Goal: Complete application form

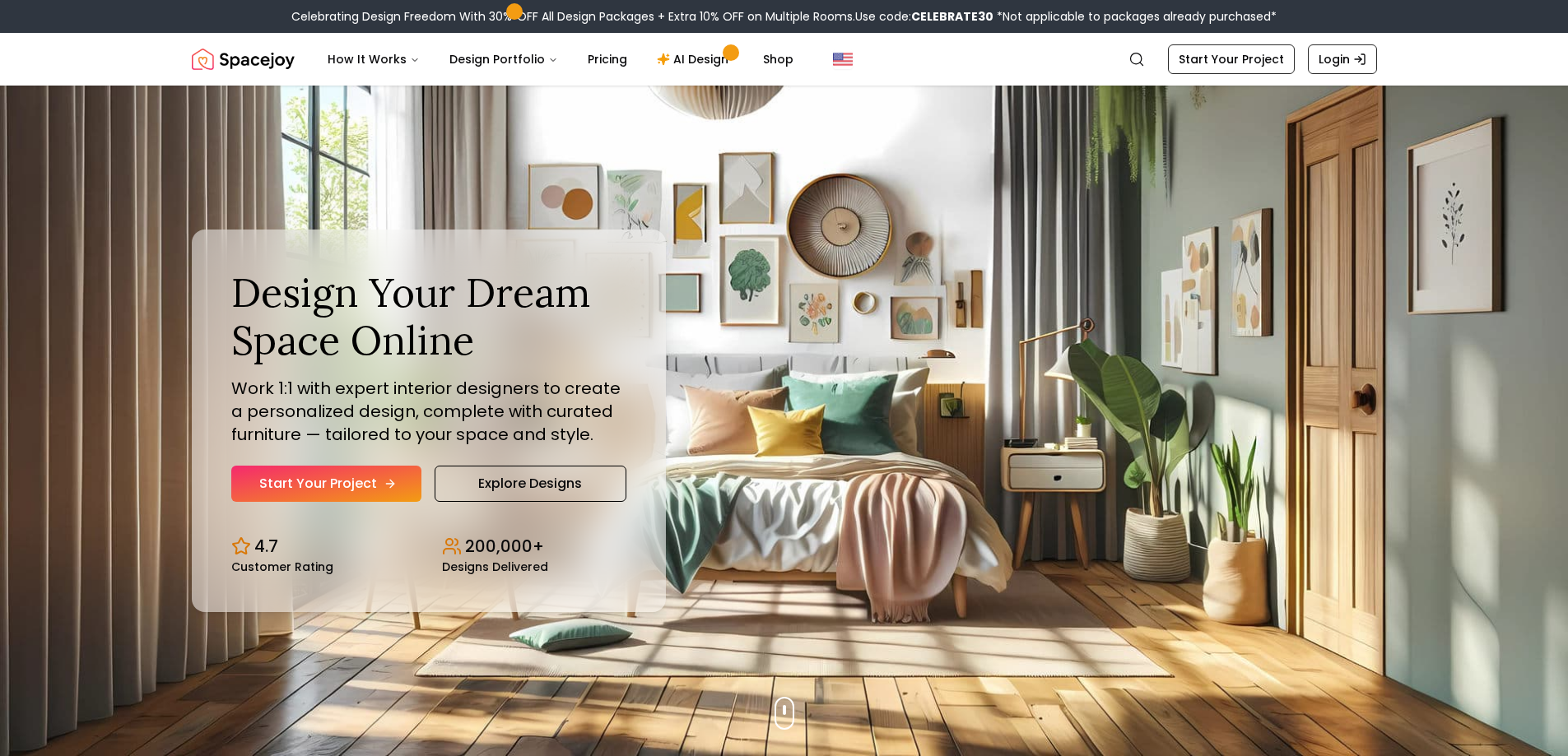
click at [386, 480] on icon "Hero section" at bounding box center [390, 483] width 13 height 13
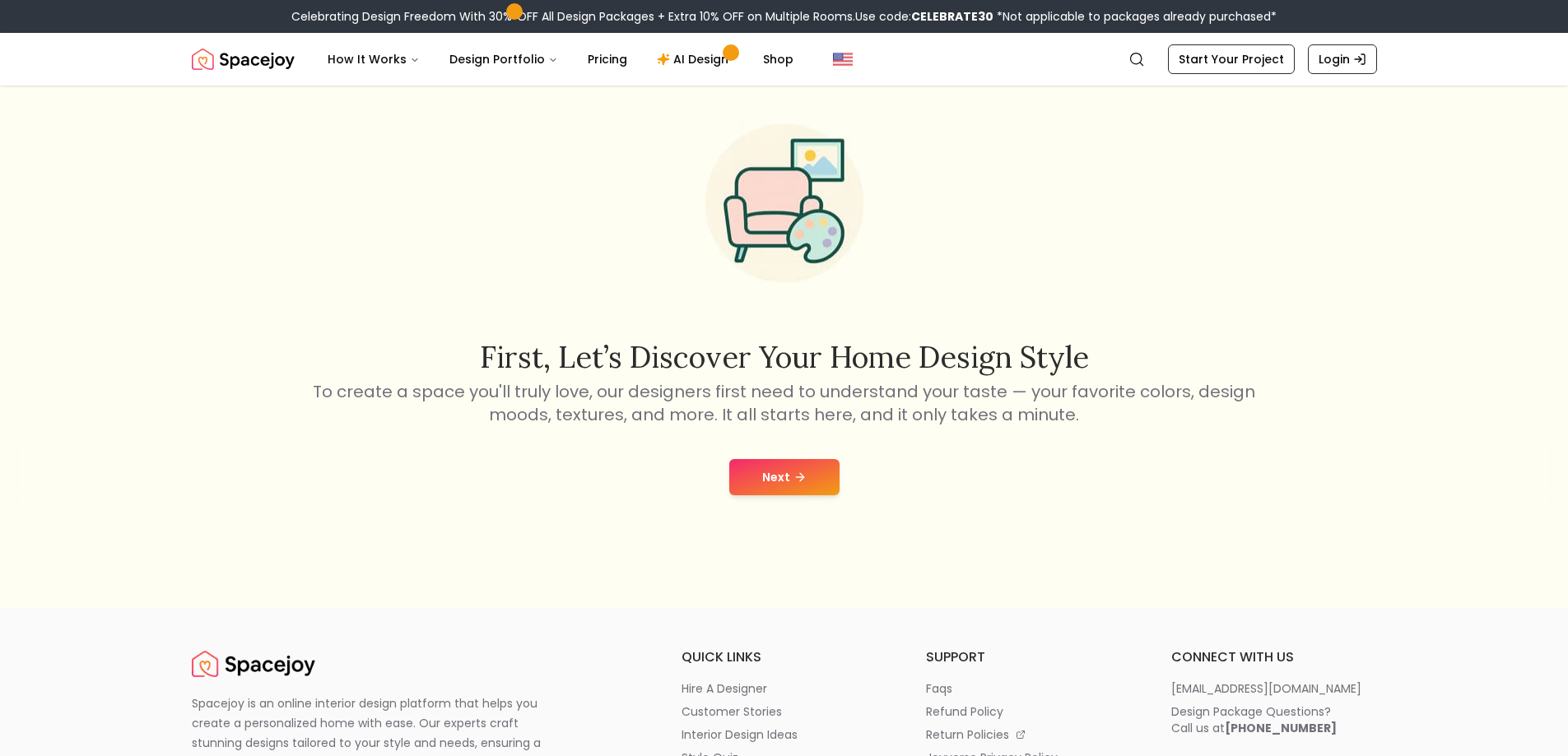
click at [765, 477] on button "Next" at bounding box center [784, 477] width 110 height 36
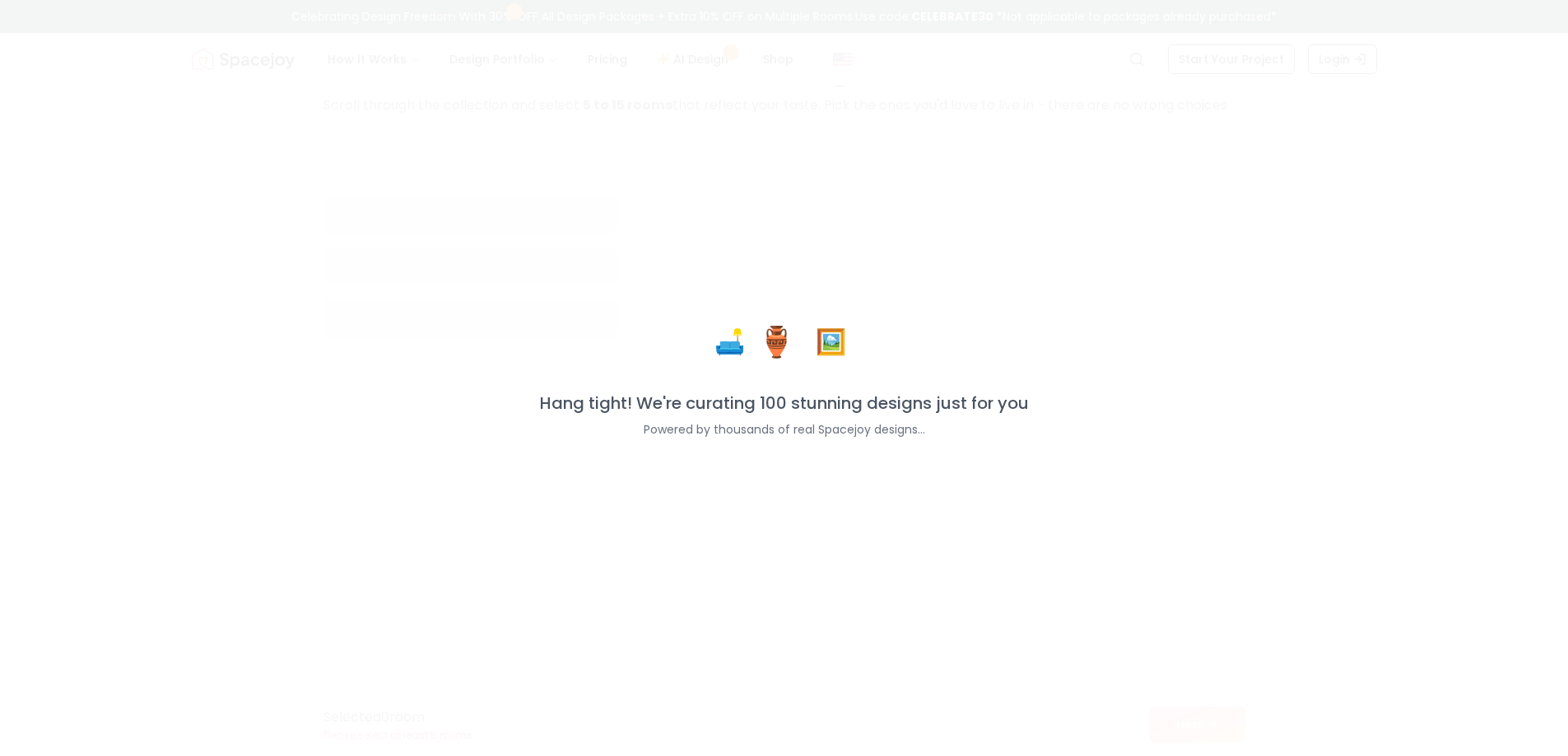
scroll to position [109, 0]
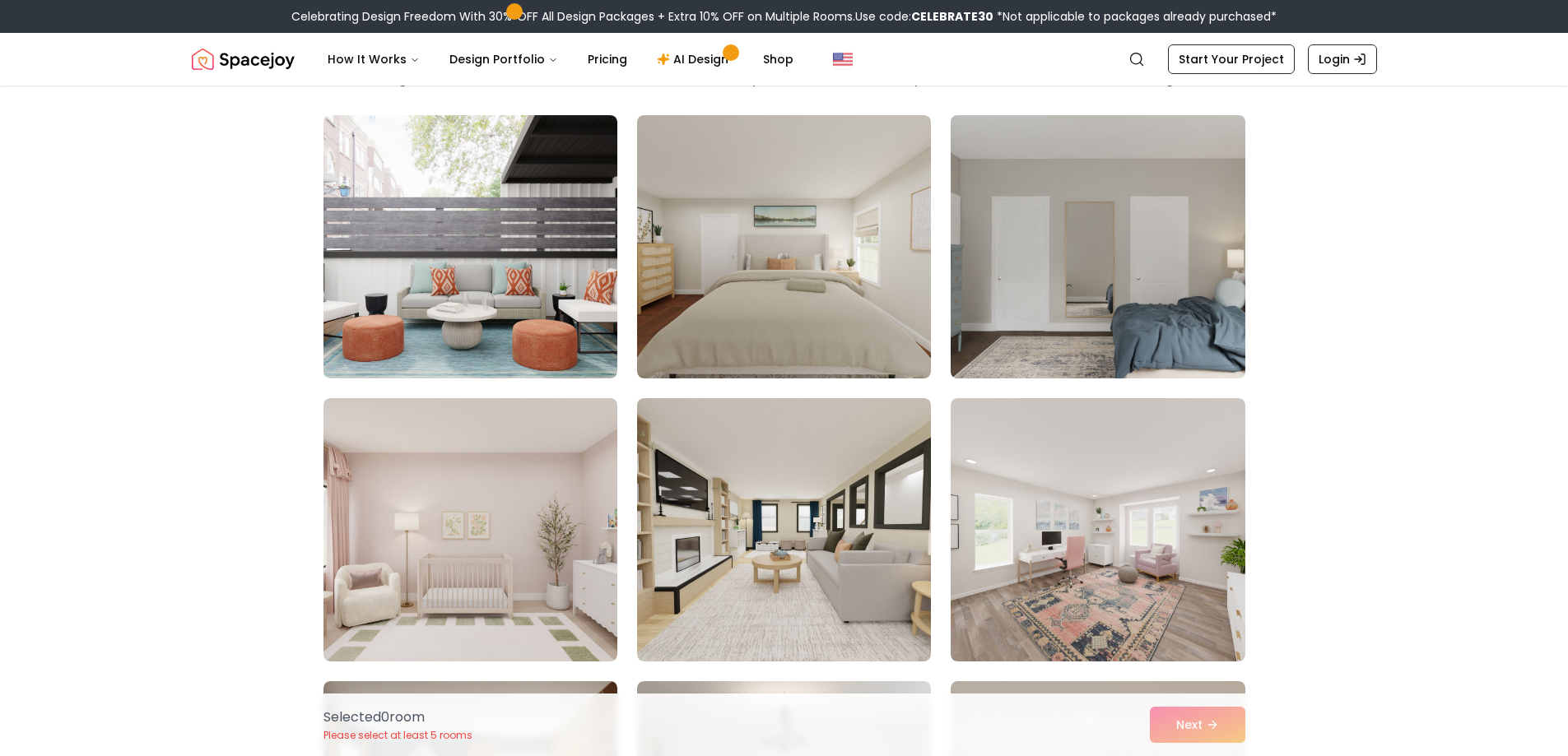
click at [1053, 330] on img at bounding box center [1097, 247] width 309 height 277
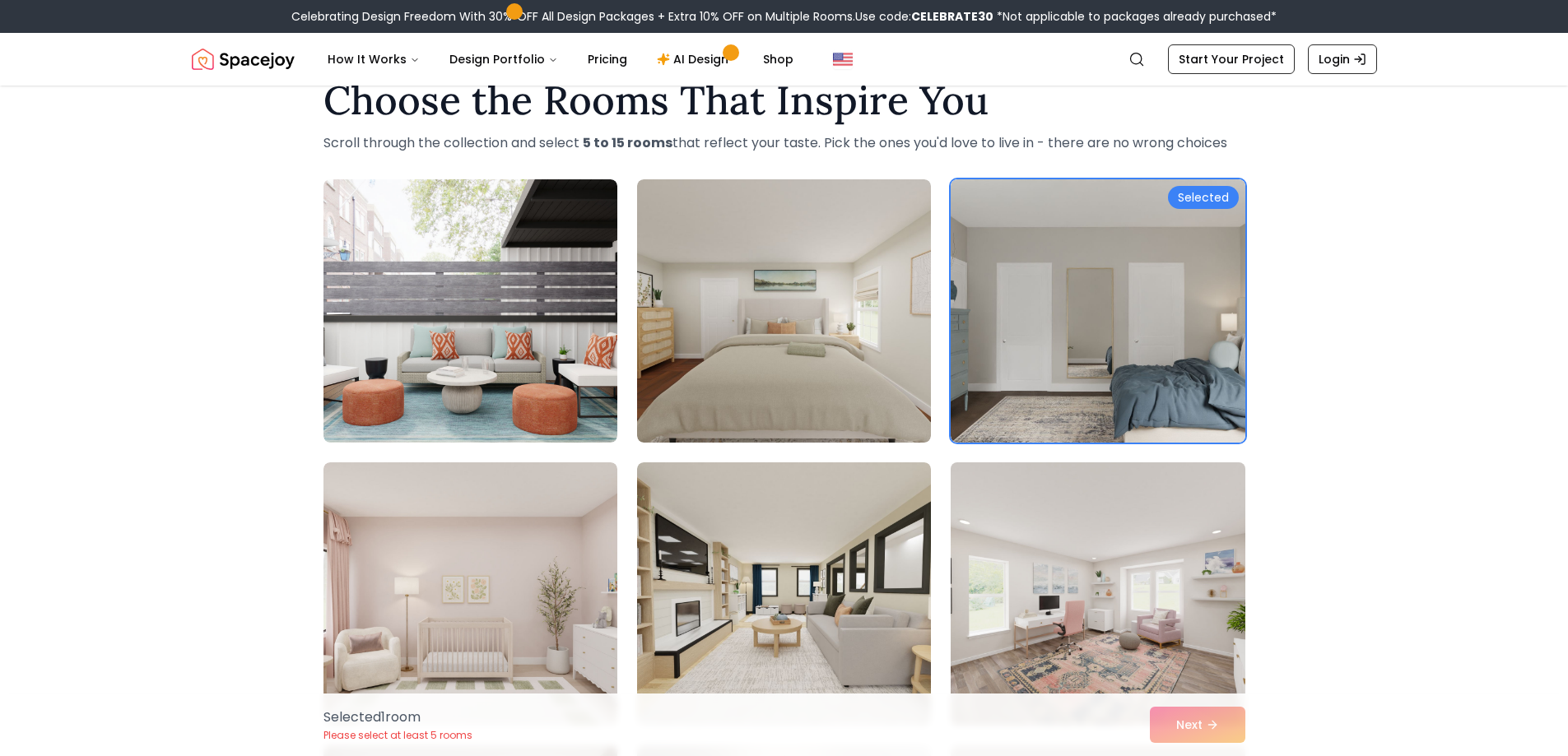
scroll to position [0, 0]
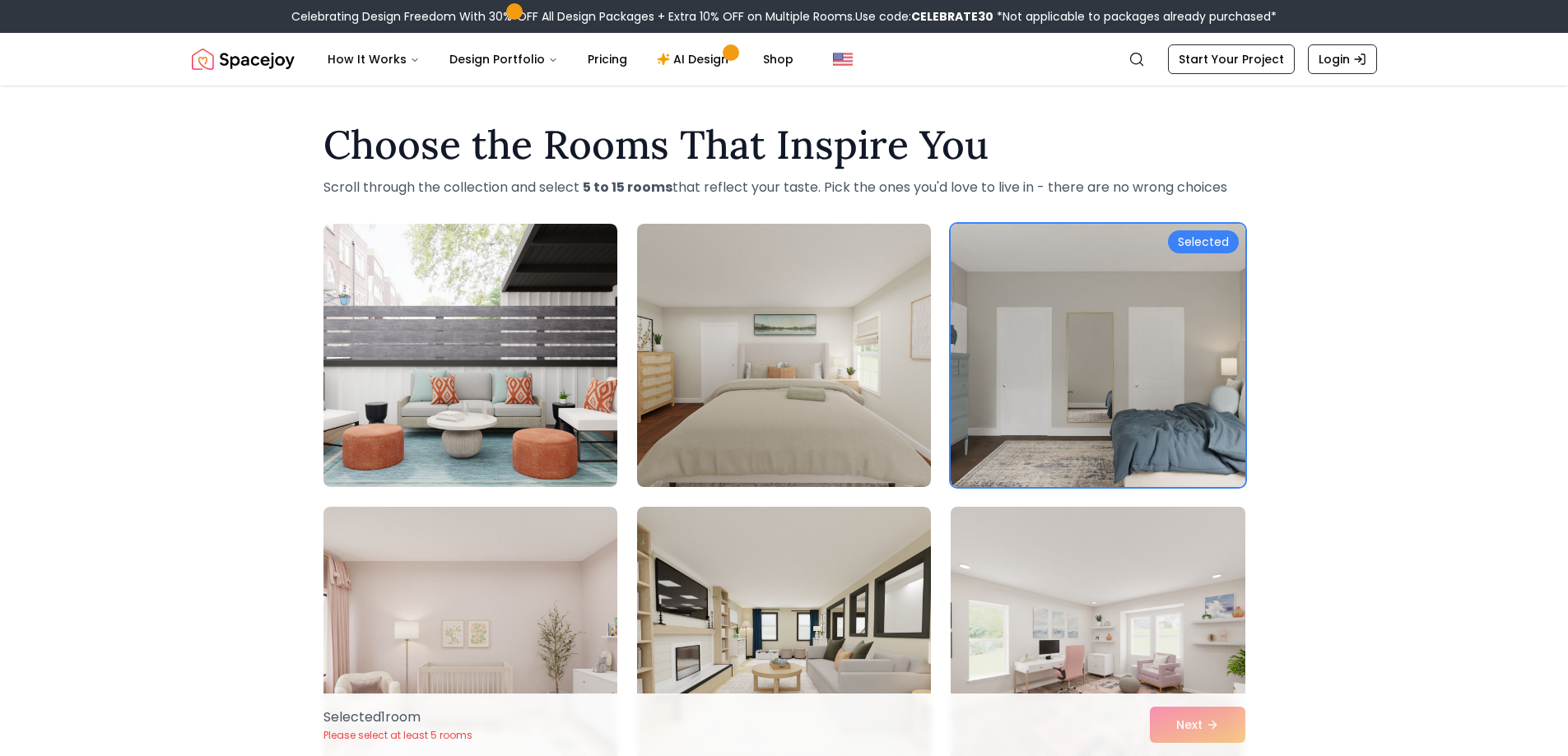
click at [1061, 358] on img at bounding box center [1097, 355] width 294 height 263
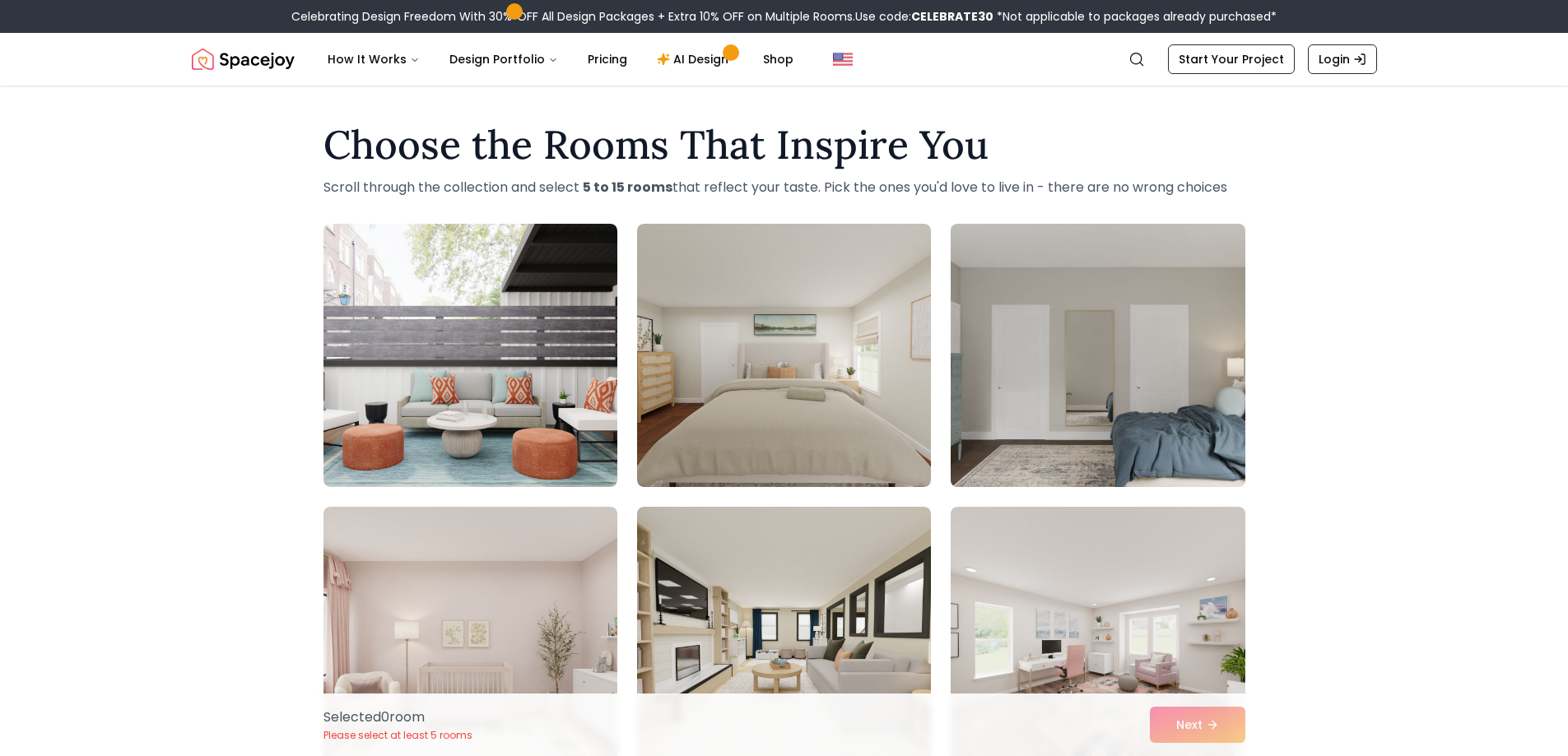
click at [1080, 422] on img at bounding box center [1097, 356] width 309 height 277
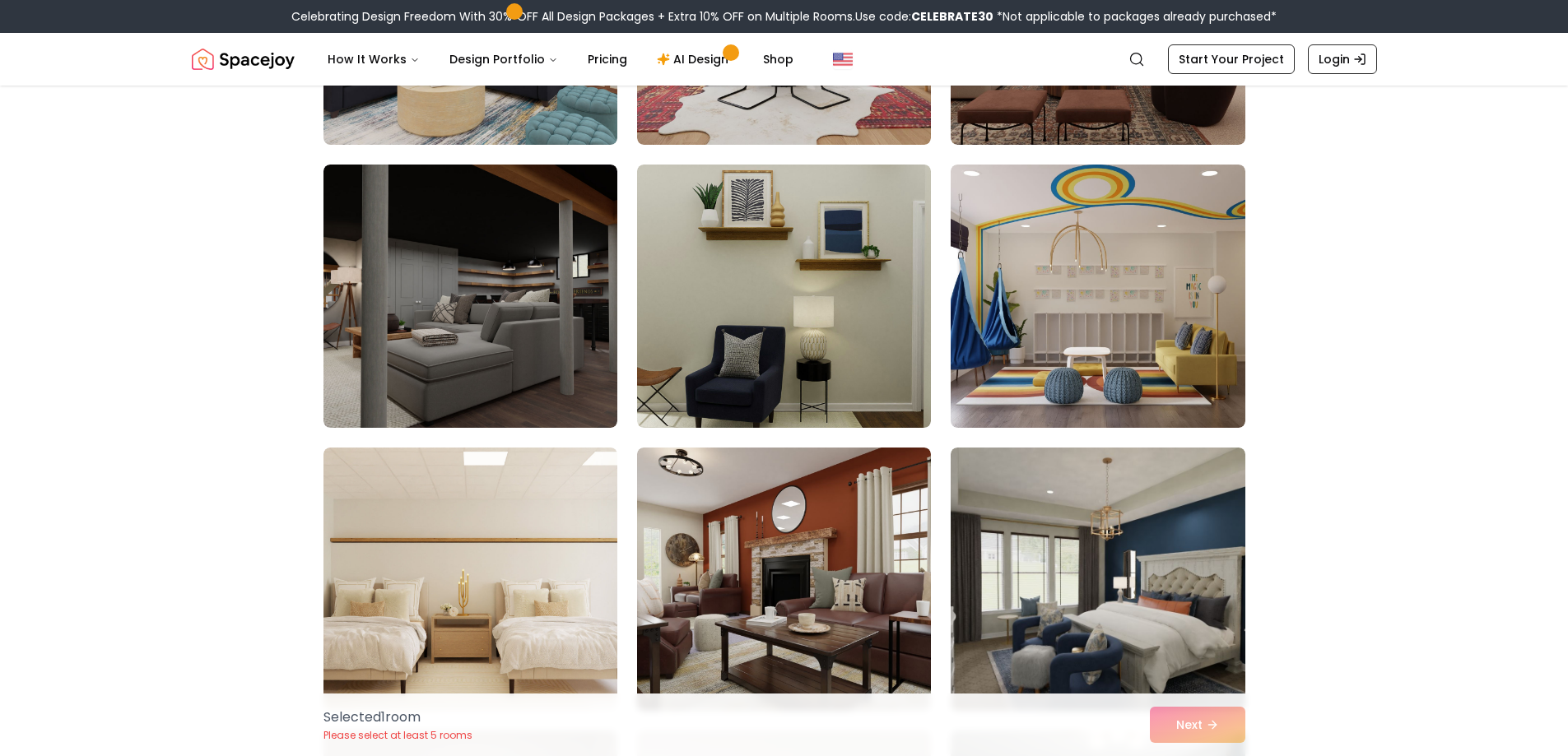
scroll to position [1481, 0]
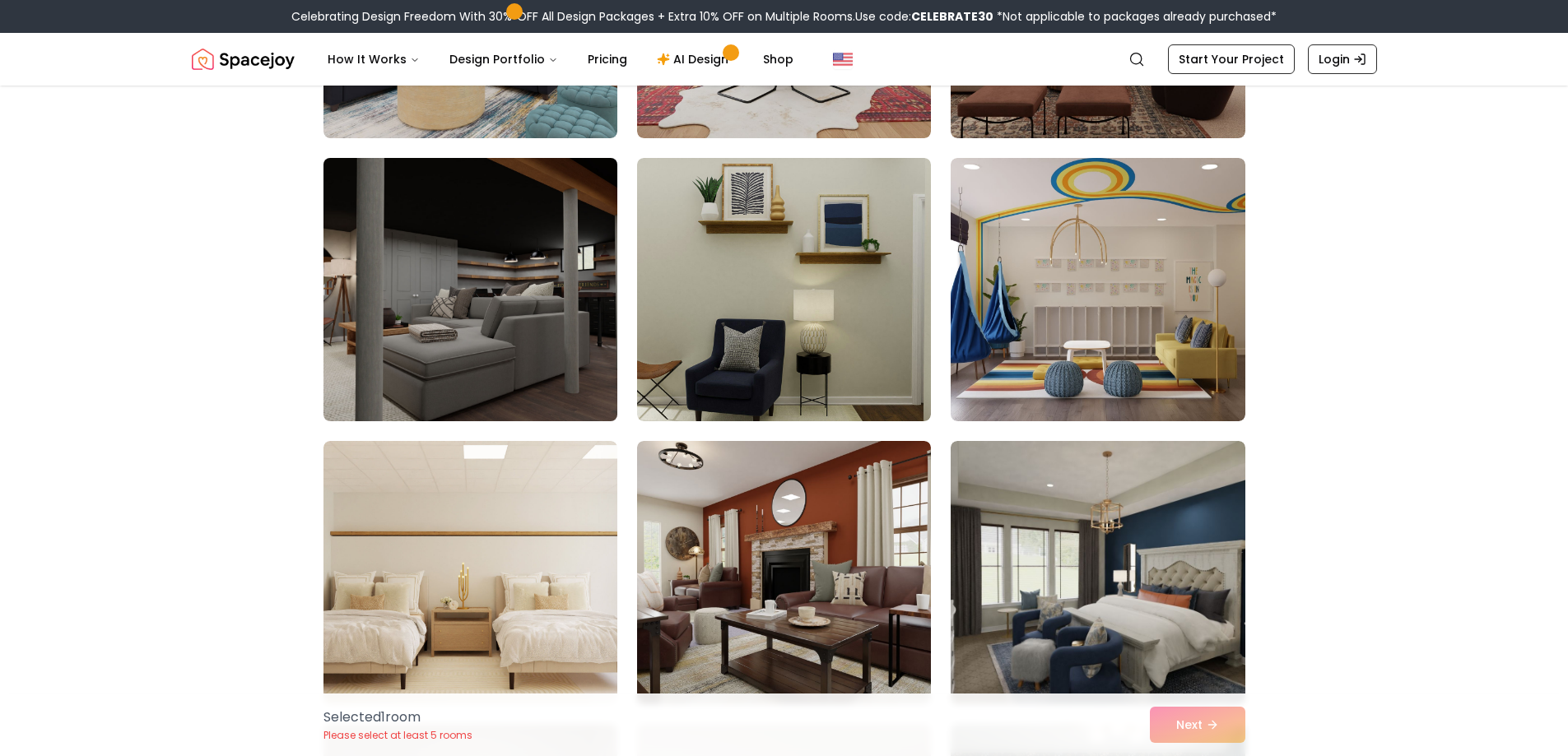
click at [538, 332] on img at bounding box center [471, 290] width 309 height 277
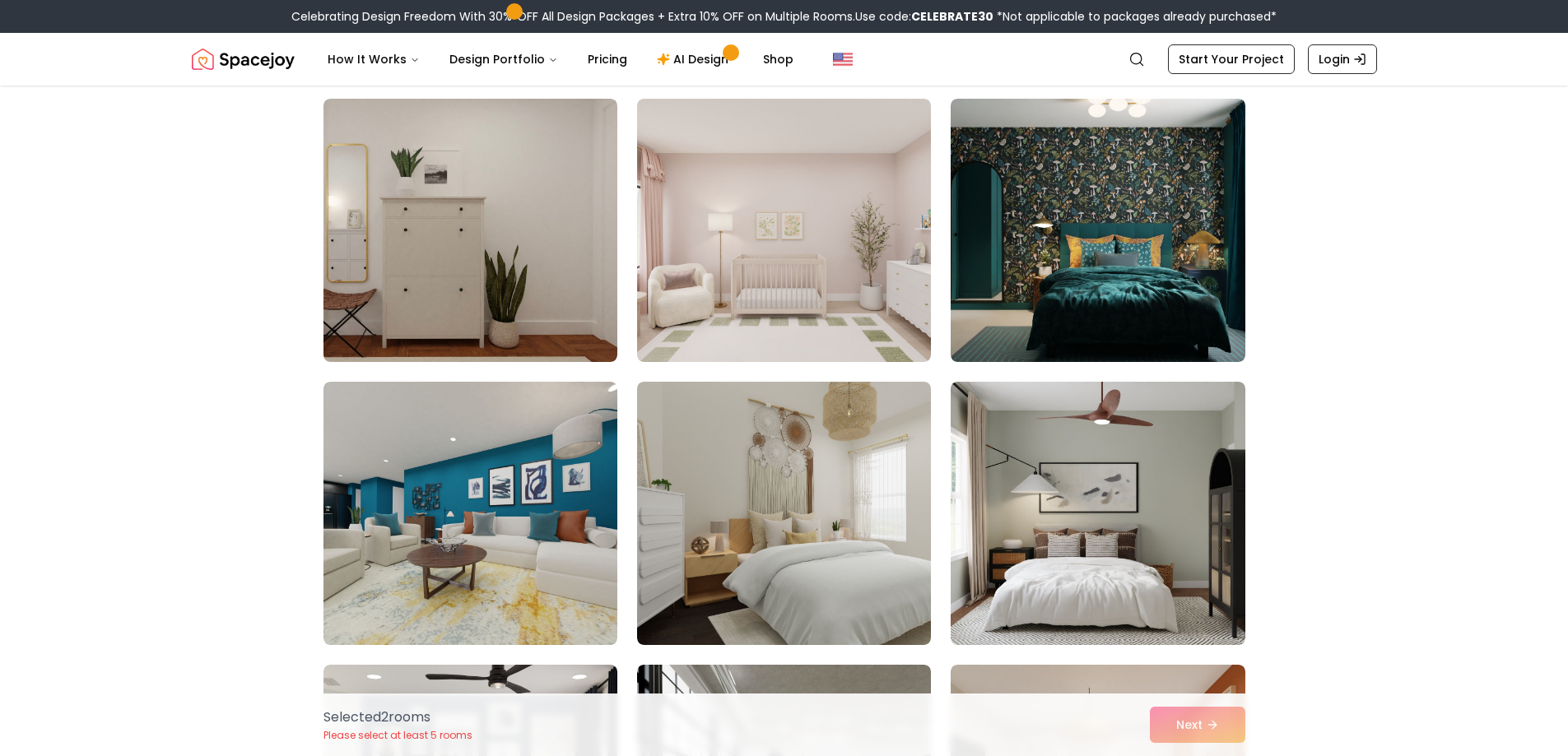
scroll to position [2139, 0]
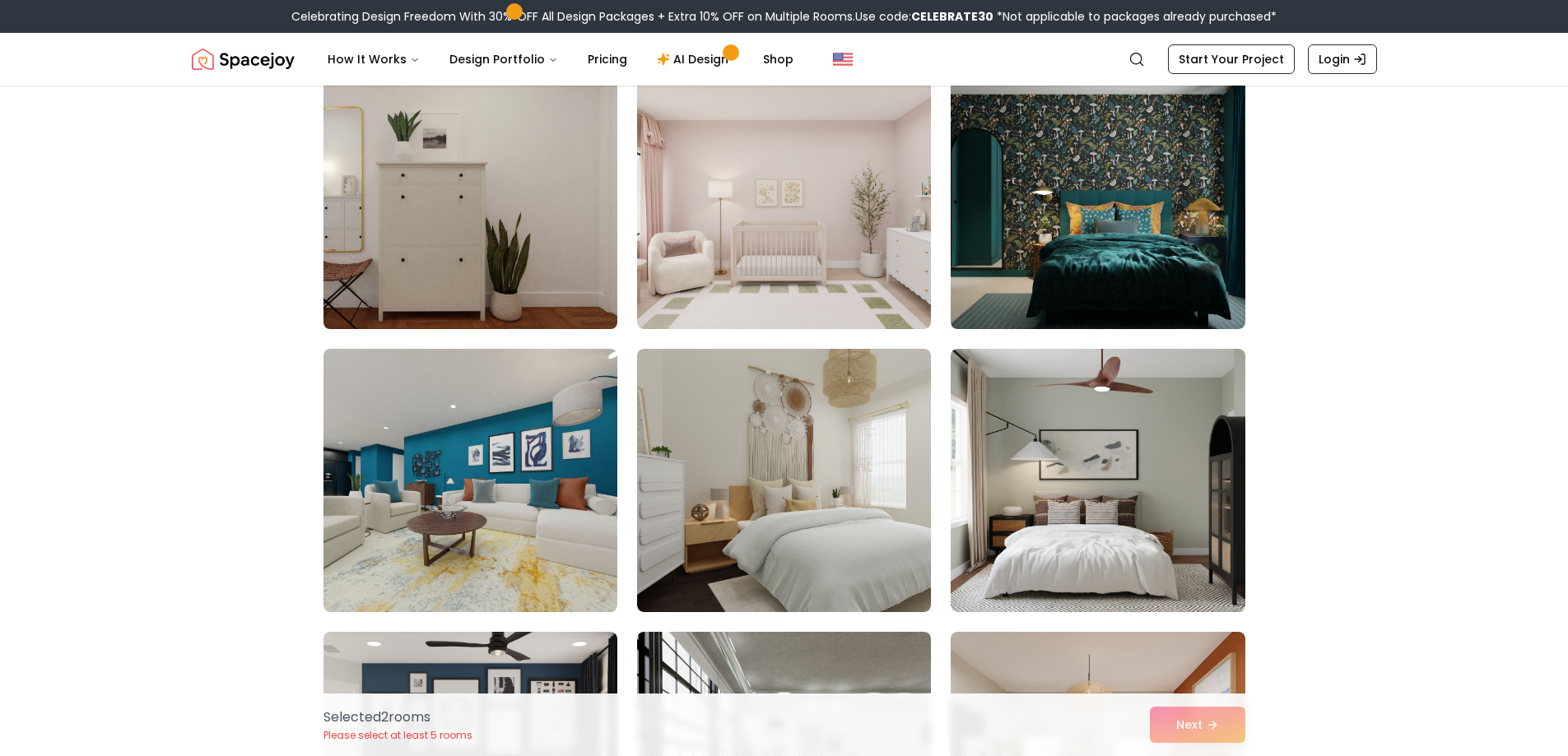
click at [408, 215] on img at bounding box center [471, 198] width 309 height 277
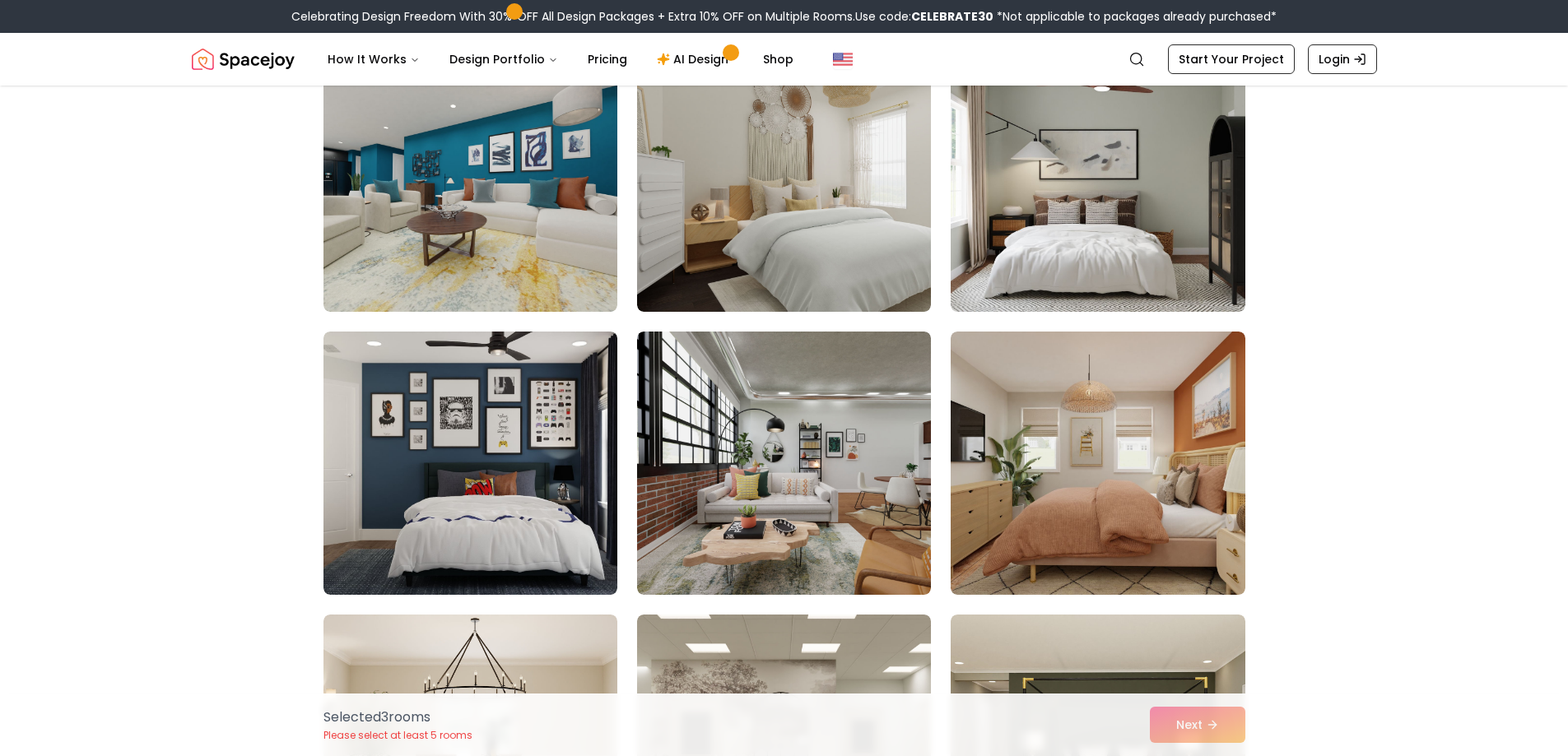
scroll to position [2468, 0]
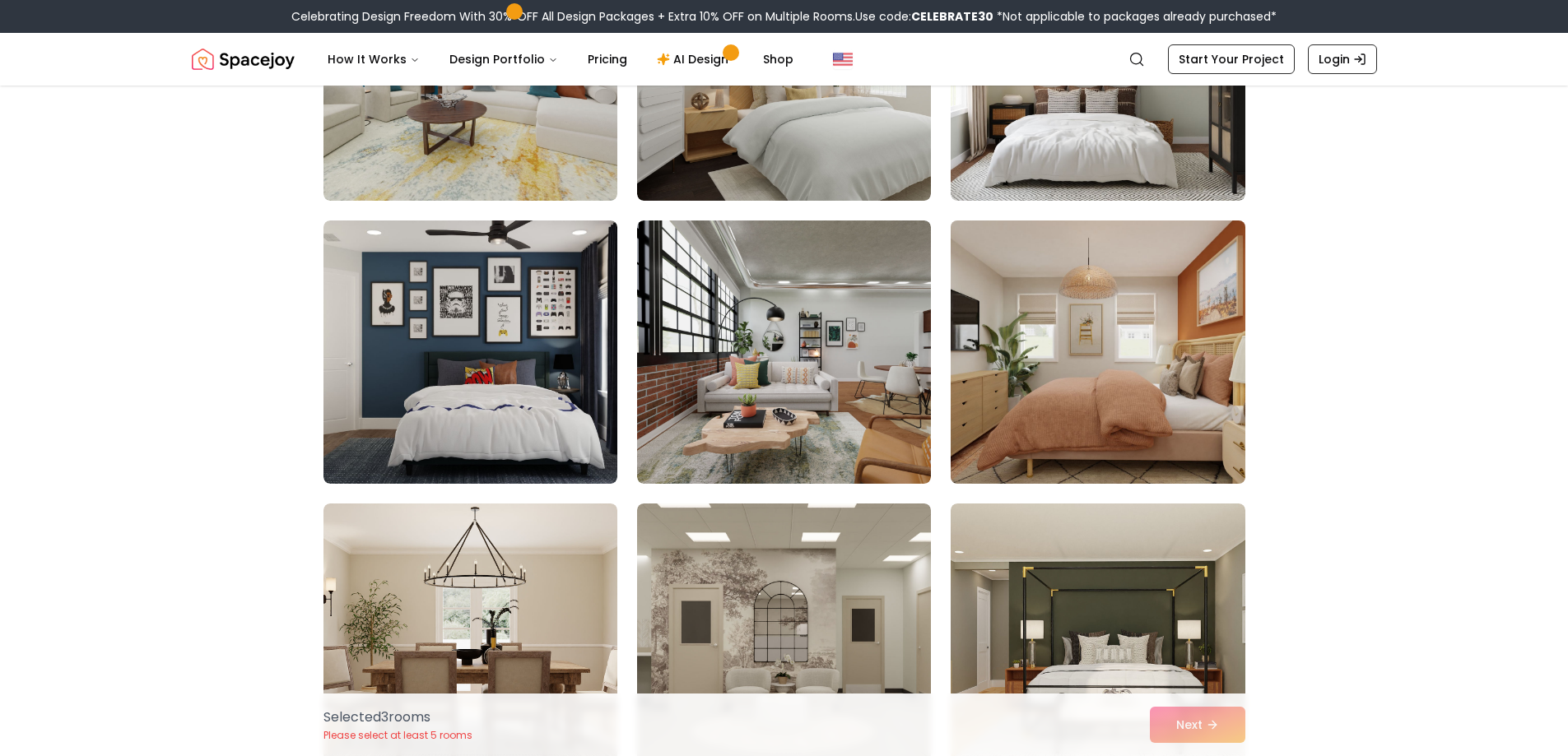
click at [1112, 339] on img at bounding box center [1097, 352] width 309 height 277
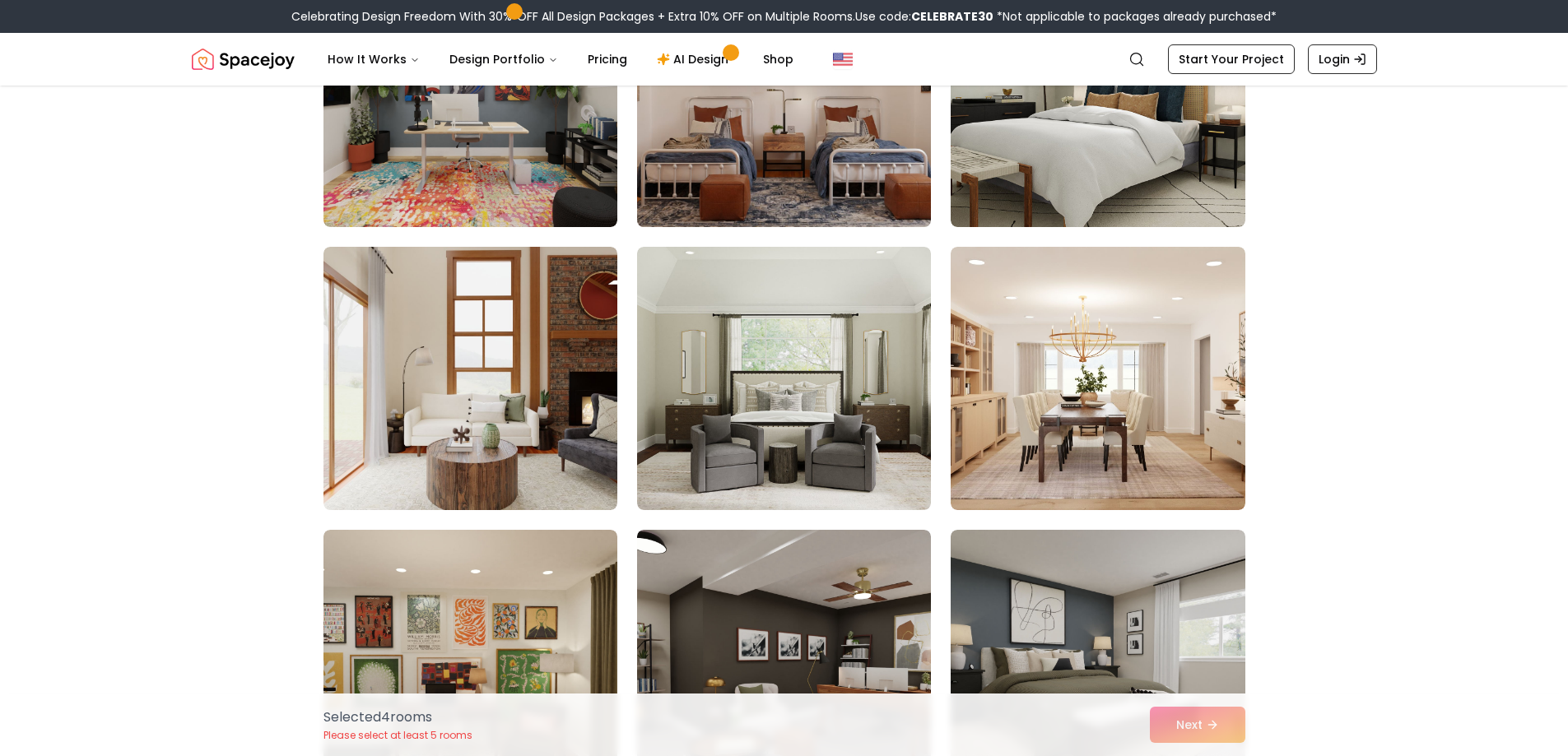
scroll to position [3702, 0]
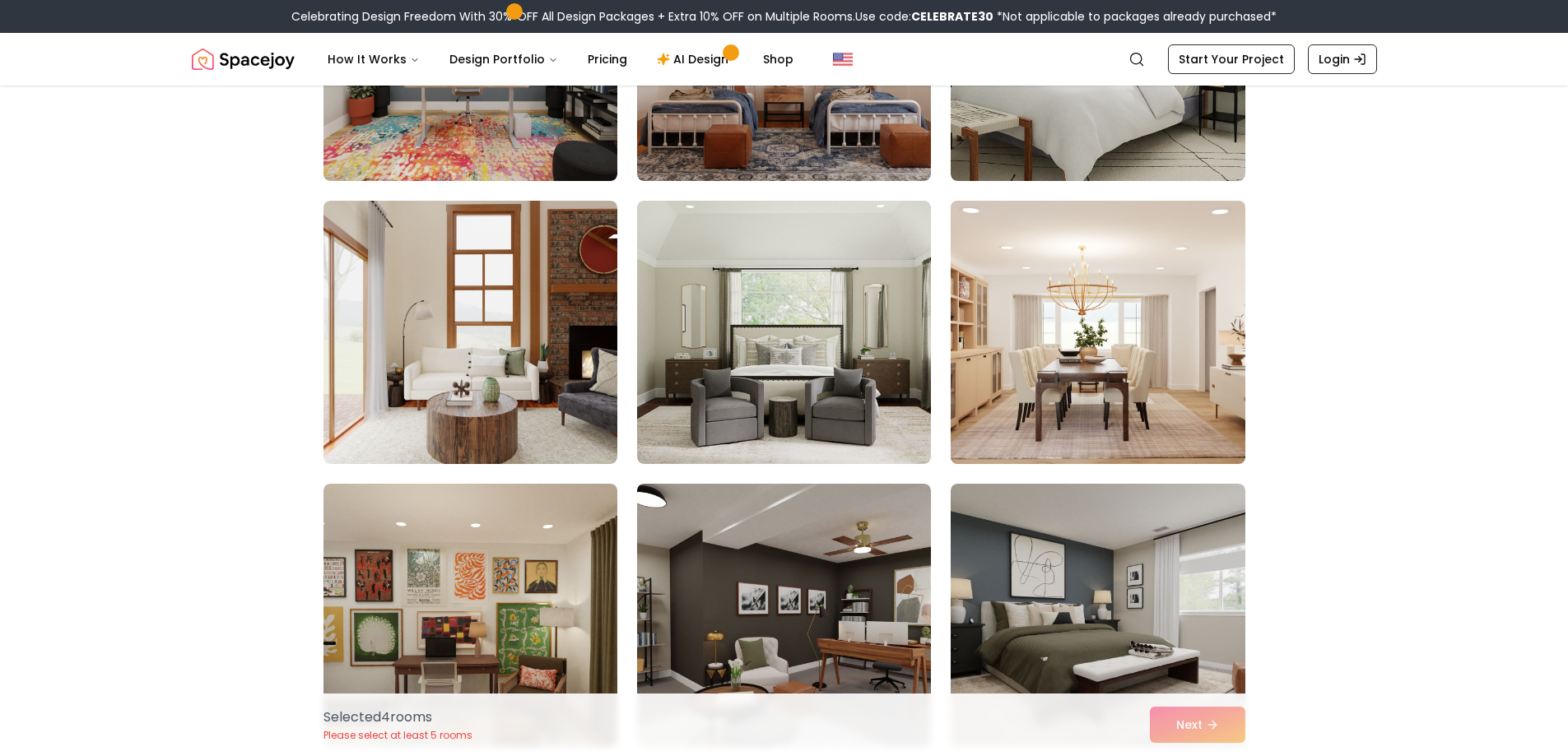
click at [1072, 369] on img at bounding box center [1097, 332] width 309 height 277
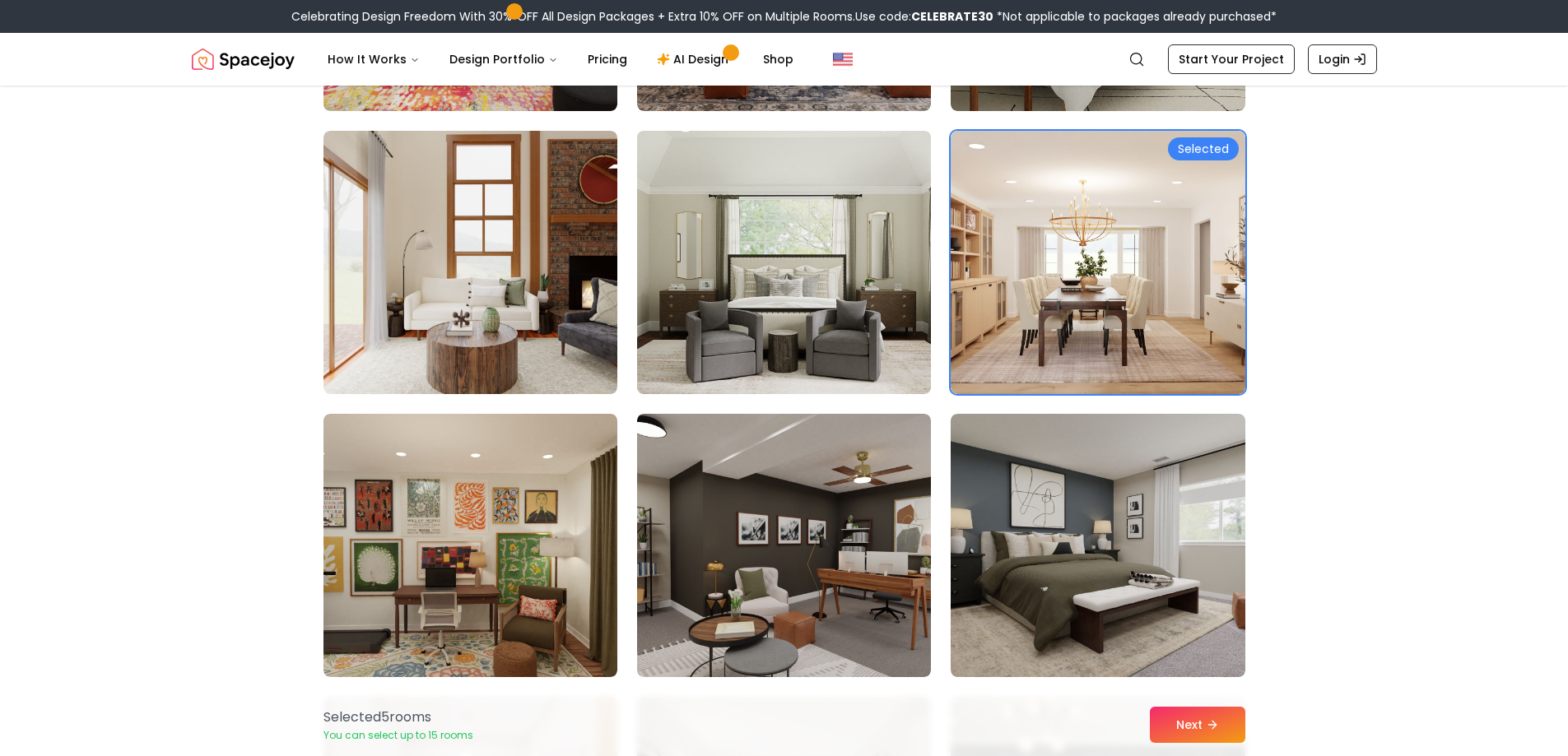
scroll to position [3867, 0]
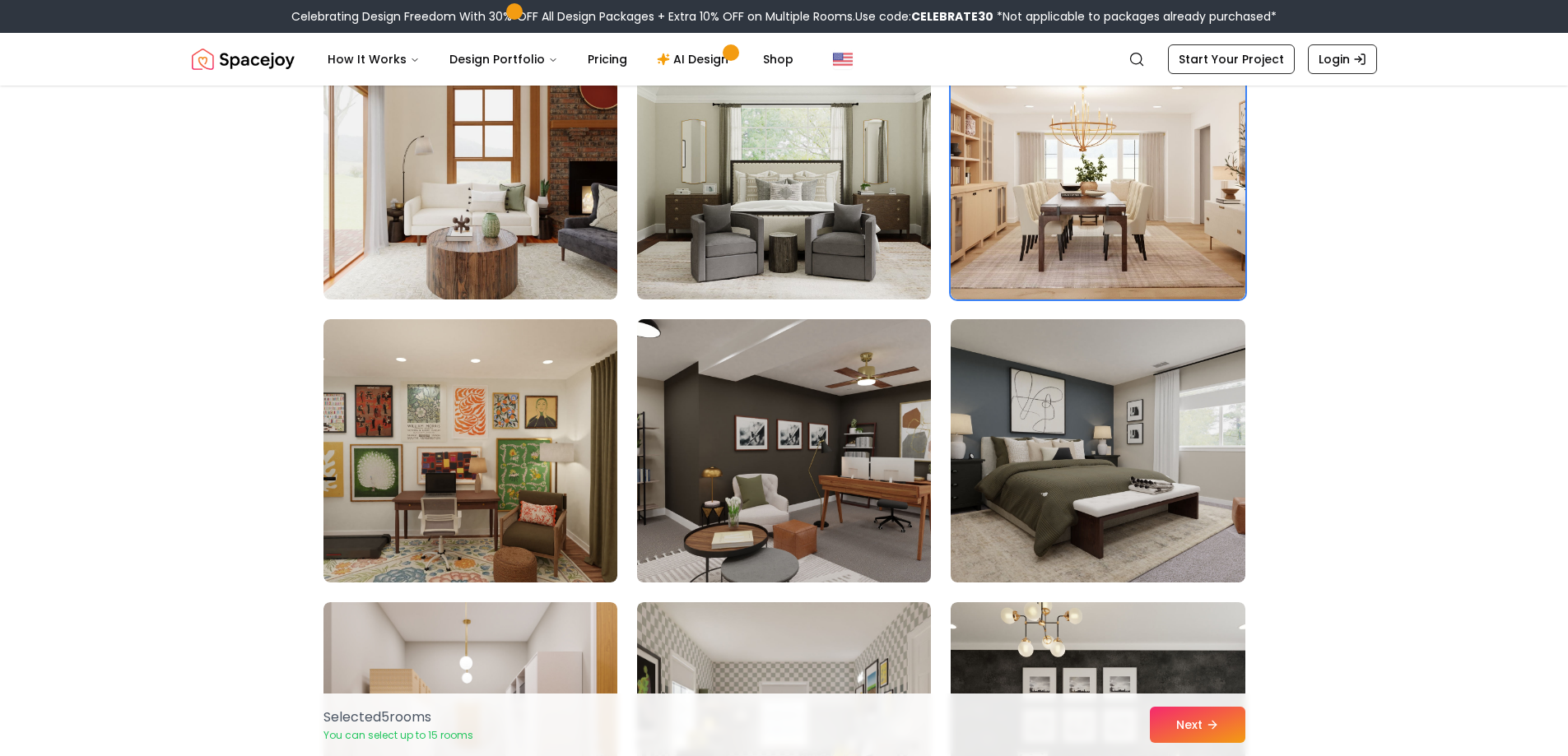
click at [831, 376] on img at bounding box center [784, 451] width 309 height 277
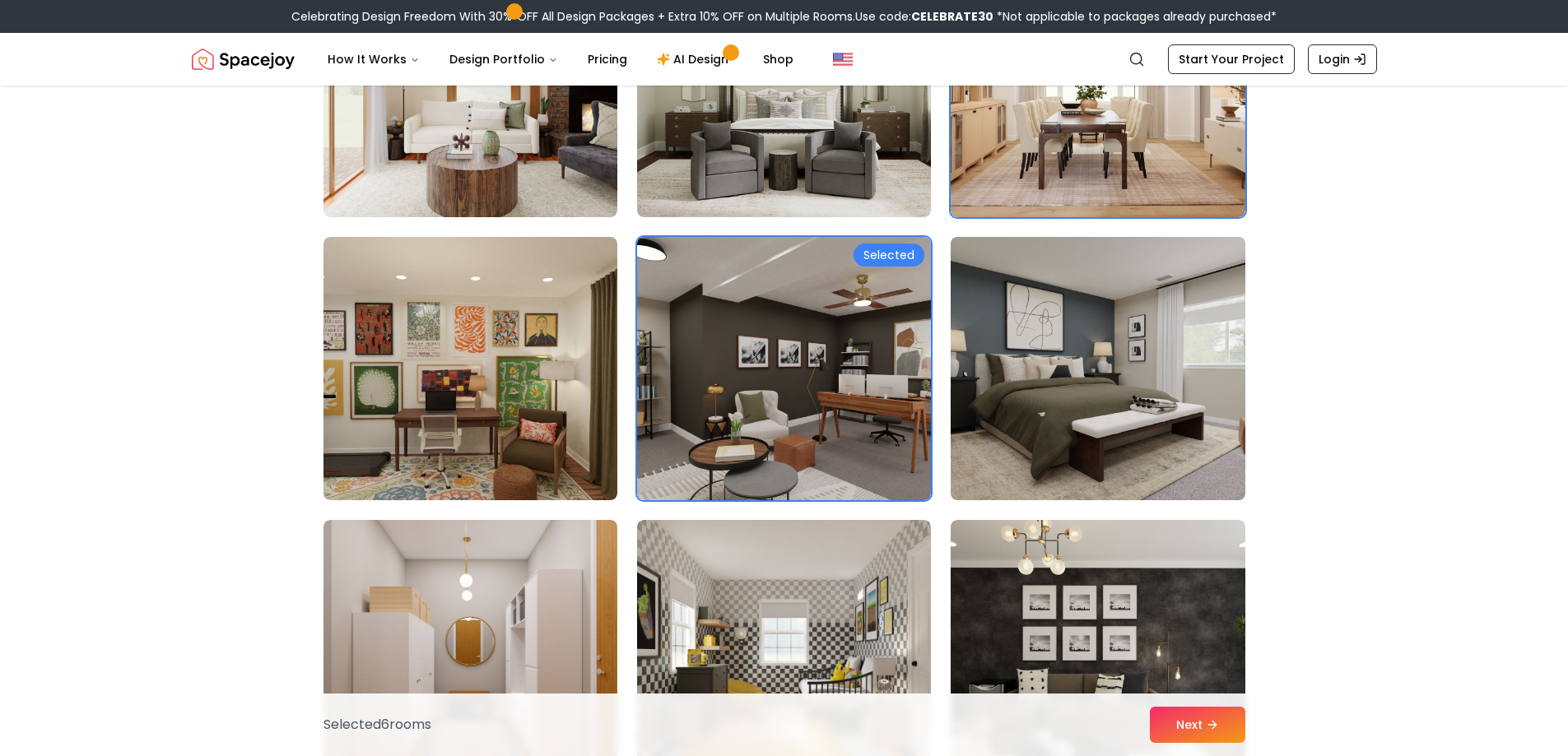
click at [1066, 333] on img at bounding box center [1097, 369] width 309 height 277
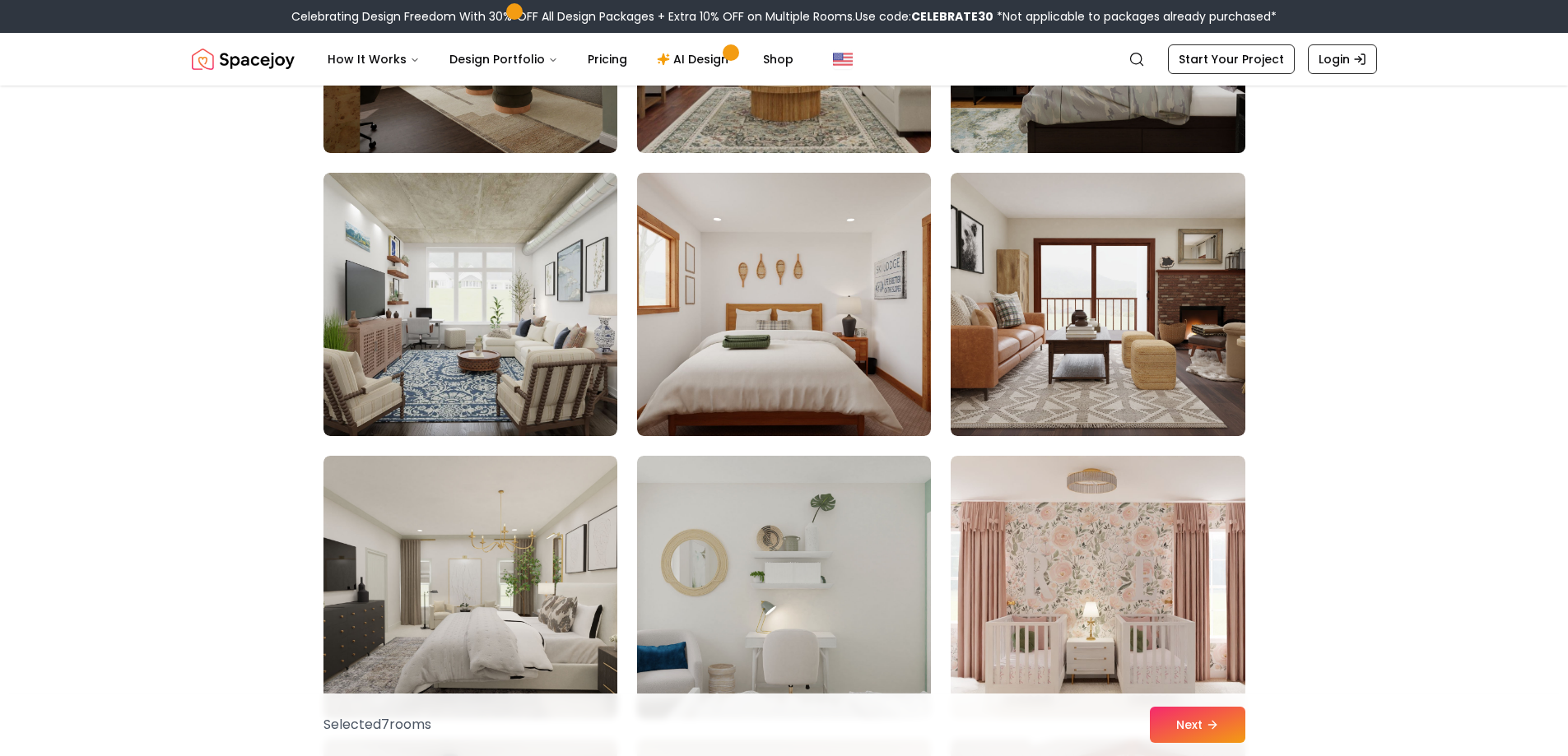
scroll to position [5429, 0]
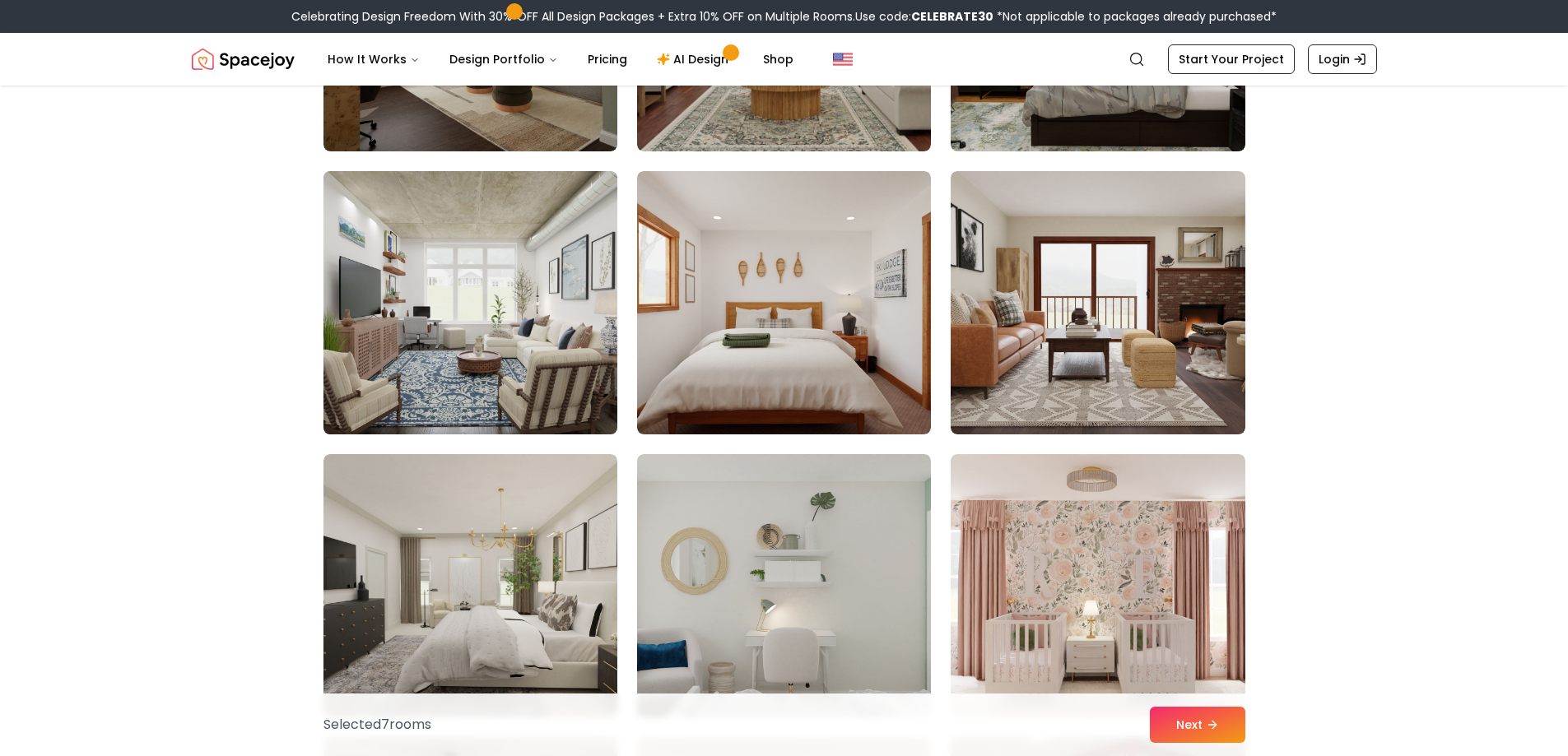
click at [485, 320] on img at bounding box center [471, 303] width 309 height 277
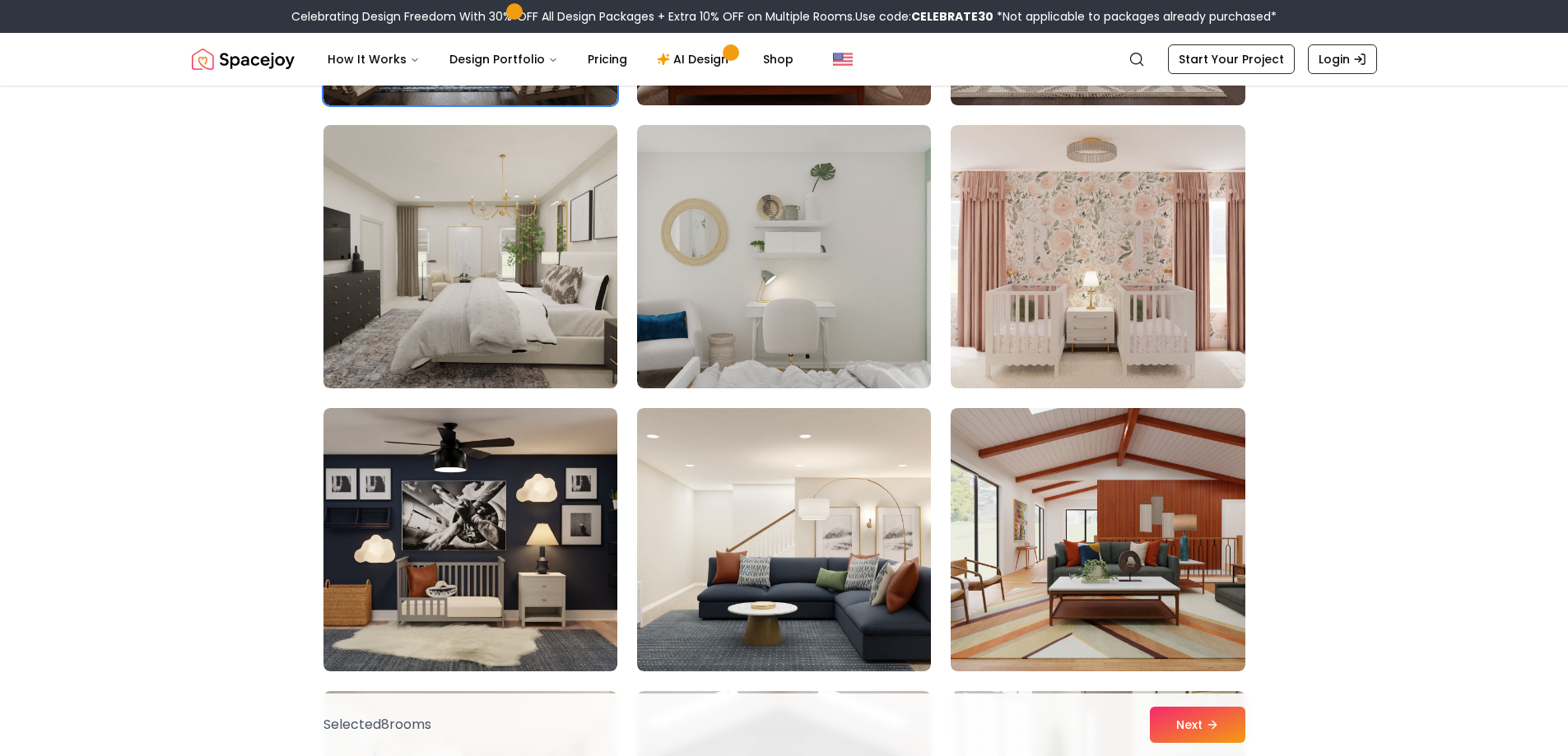
scroll to position [5841, 0]
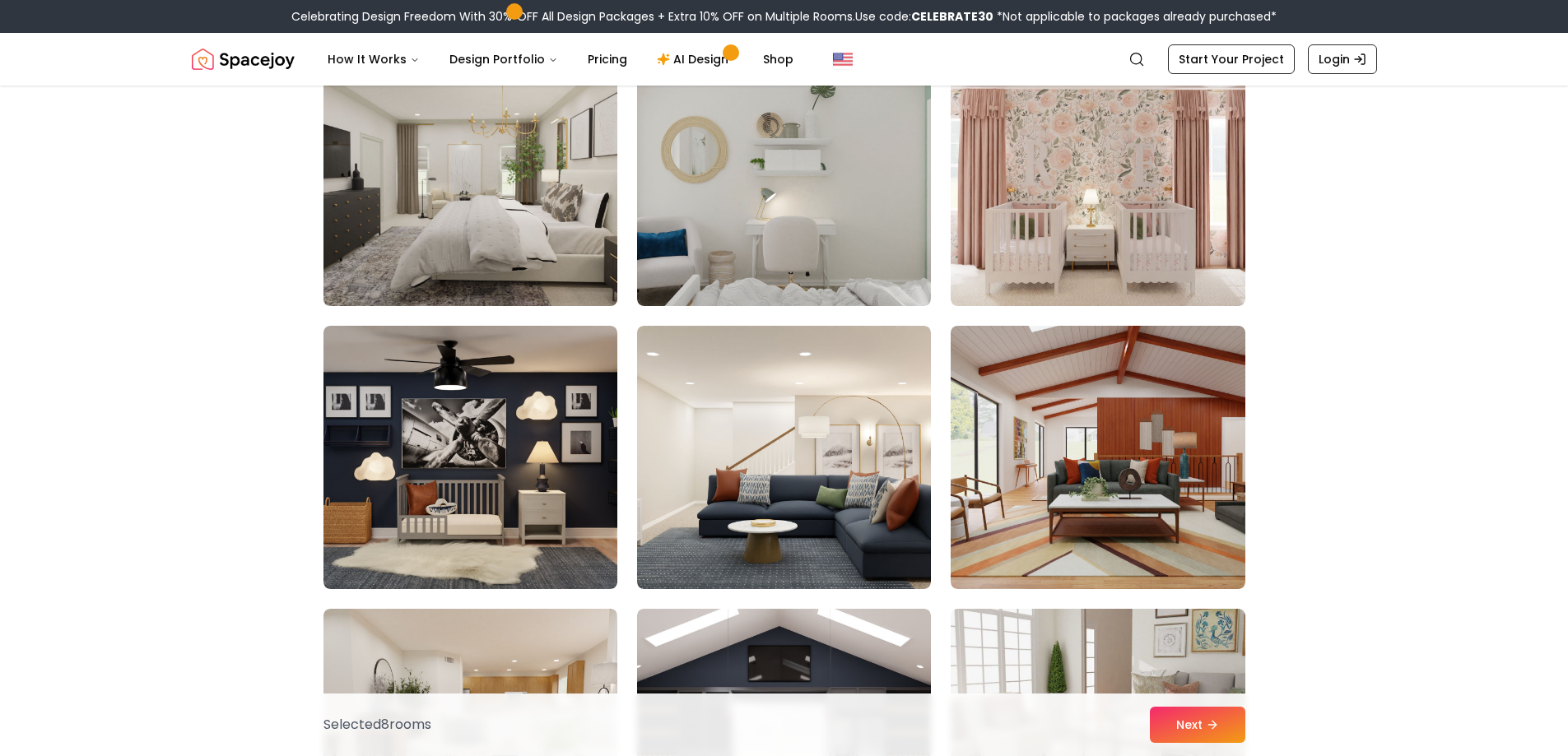
click at [536, 187] on img at bounding box center [471, 174] width 309 height 277
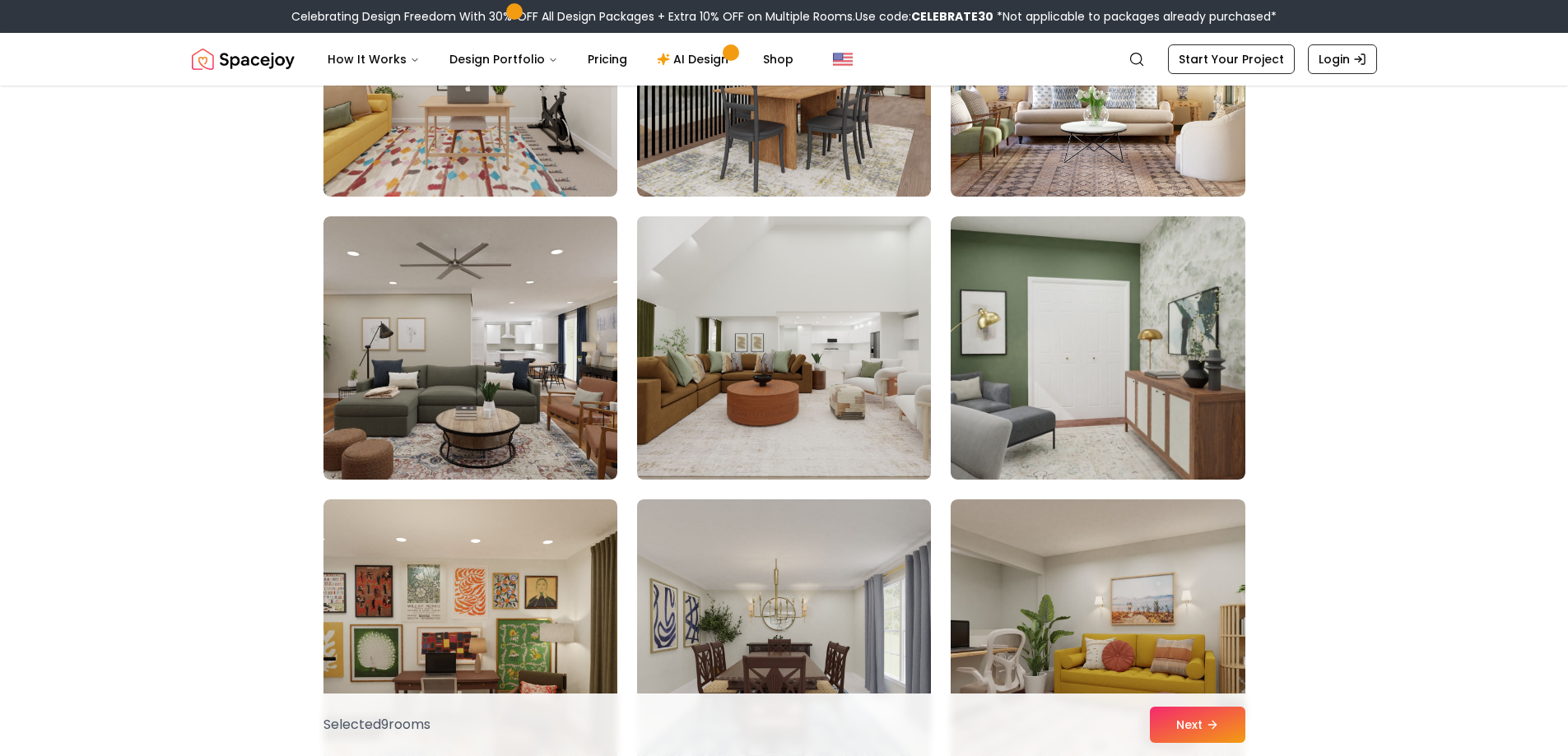
scroll to position [6828, 0]
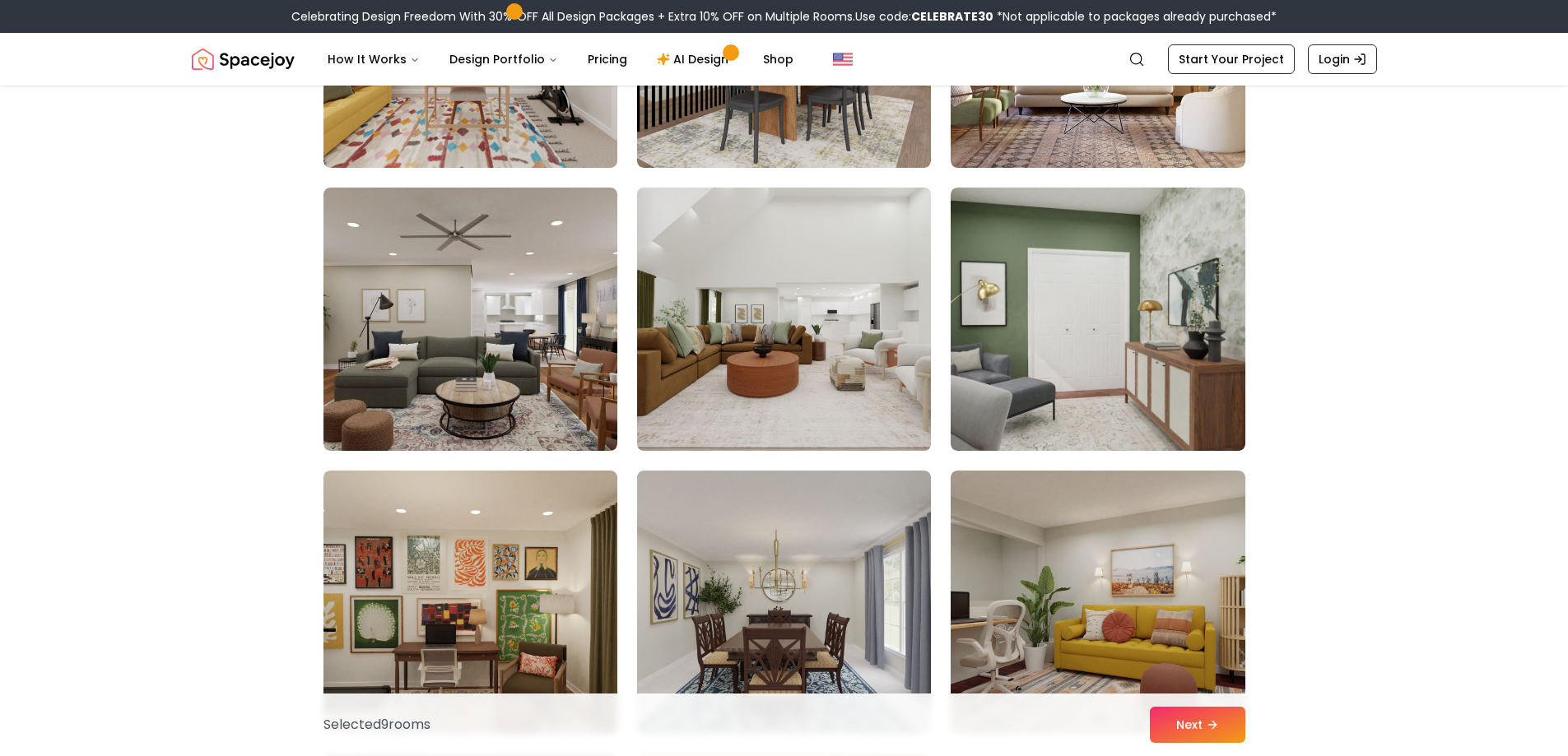
click at [828, 306] on img at bounding box center [784, 320] width 309 height 277
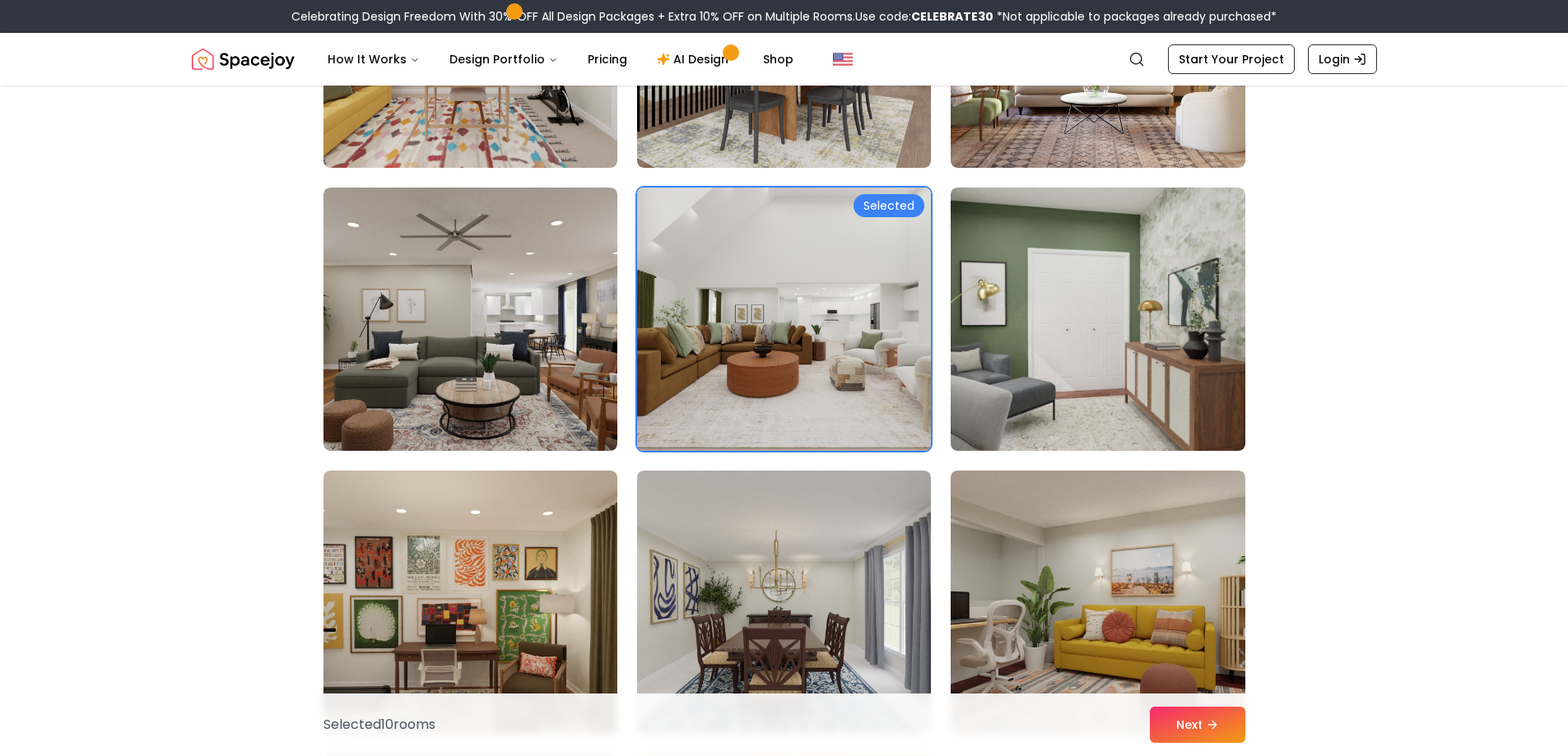
scroll to position [6993, 0]
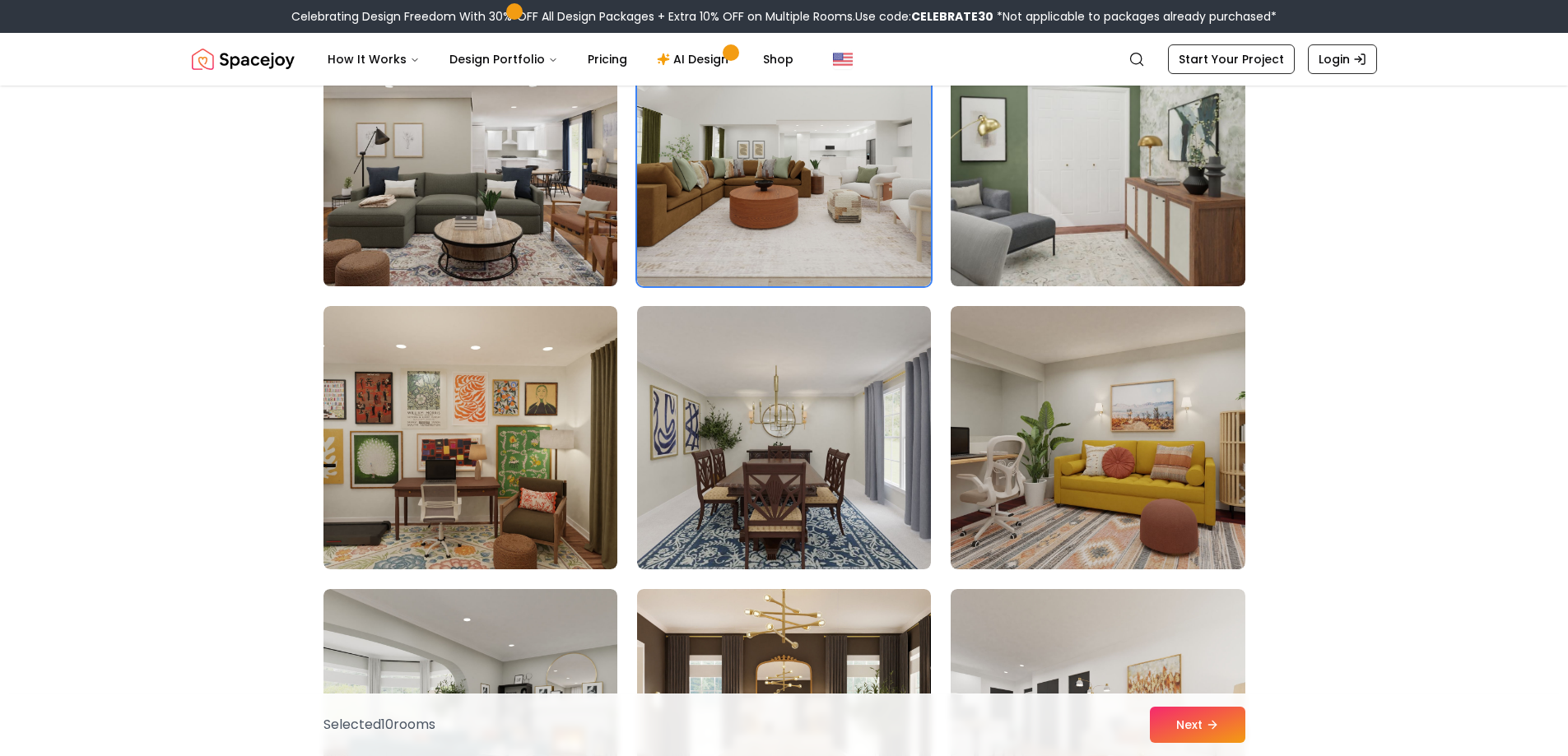
click at [483, 214] on img at bounding box center [471, 154] width 309 height 277
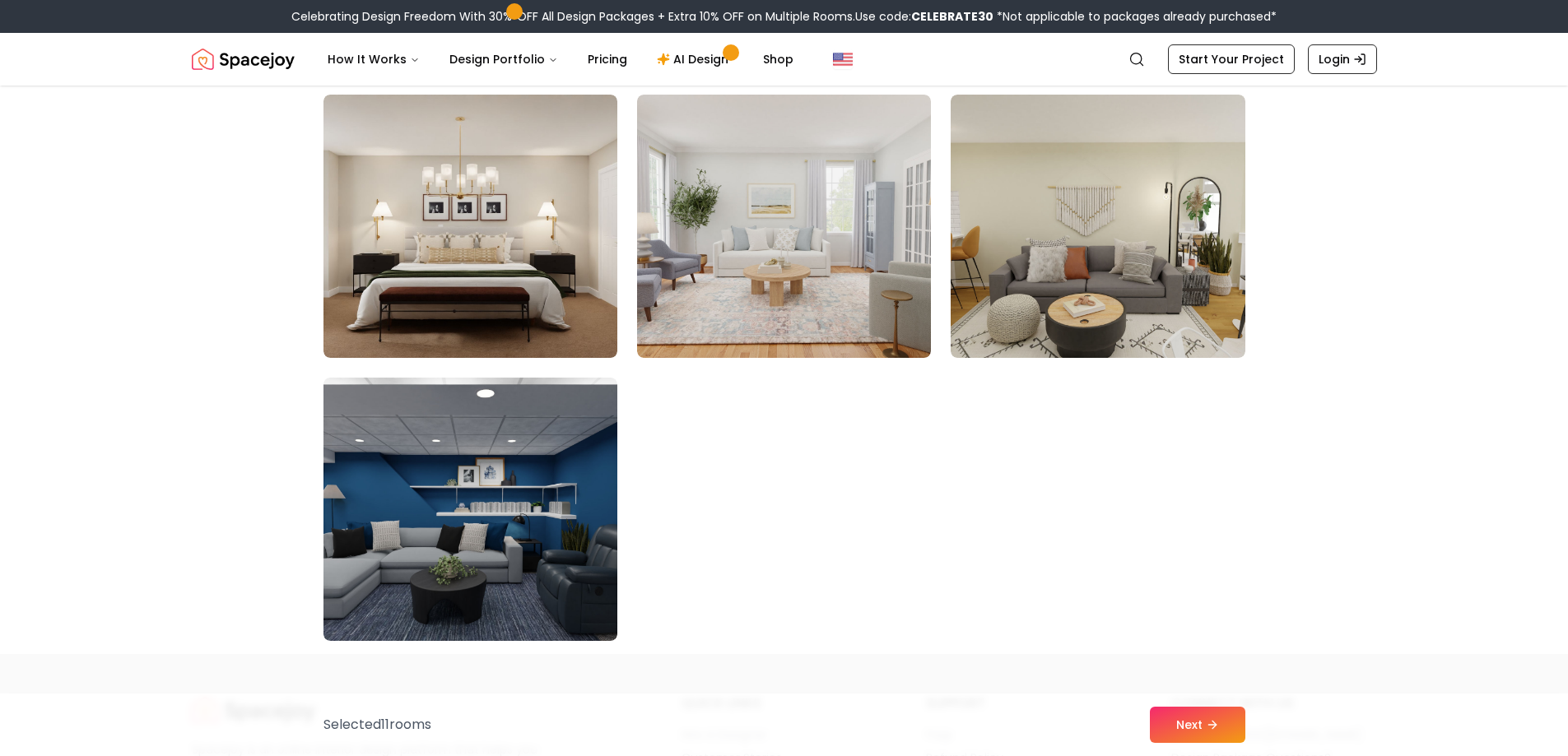
scroll to position [9214, 0]
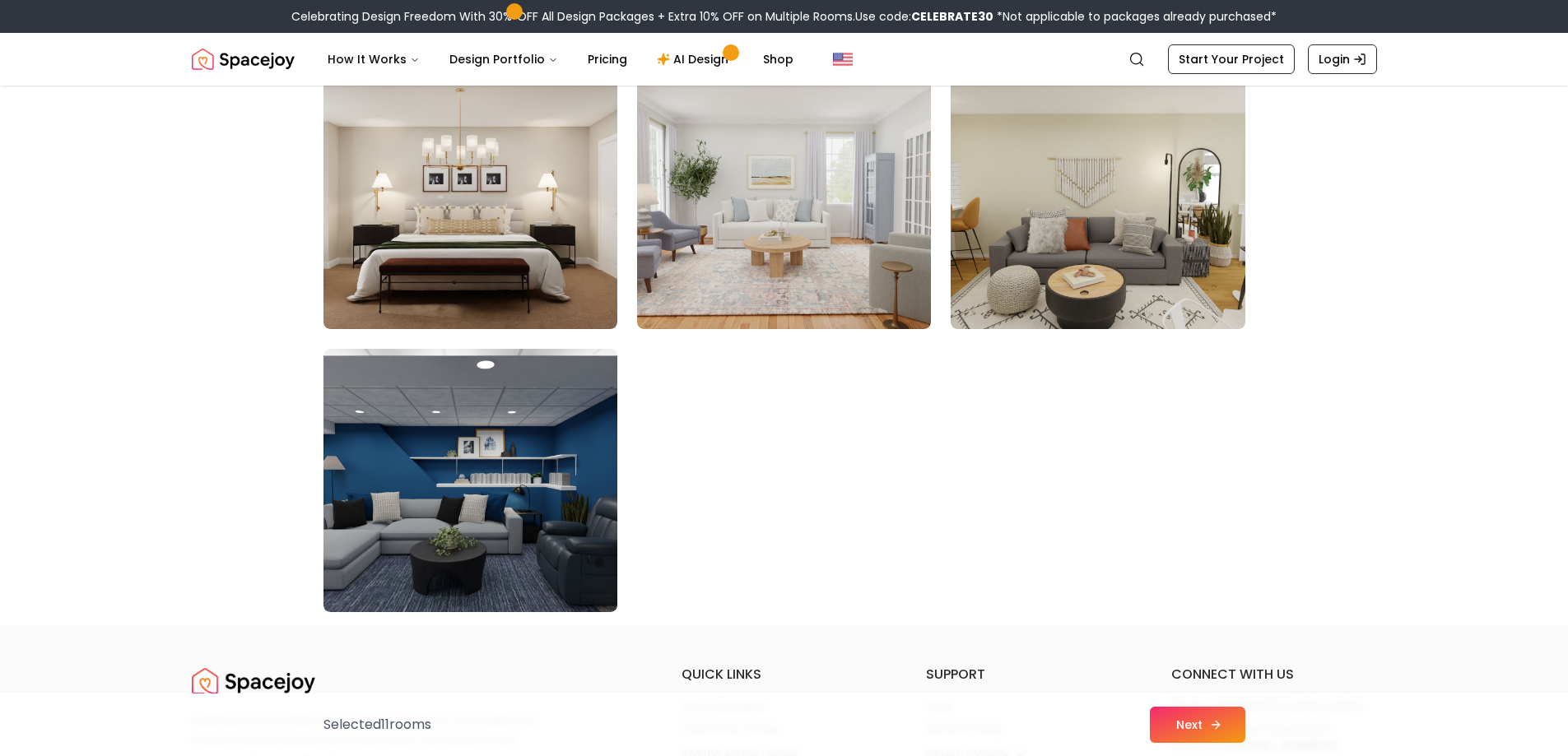
click at [1200, 723] on button "Next" at bounding box center [1197, 725] width 95 height 36
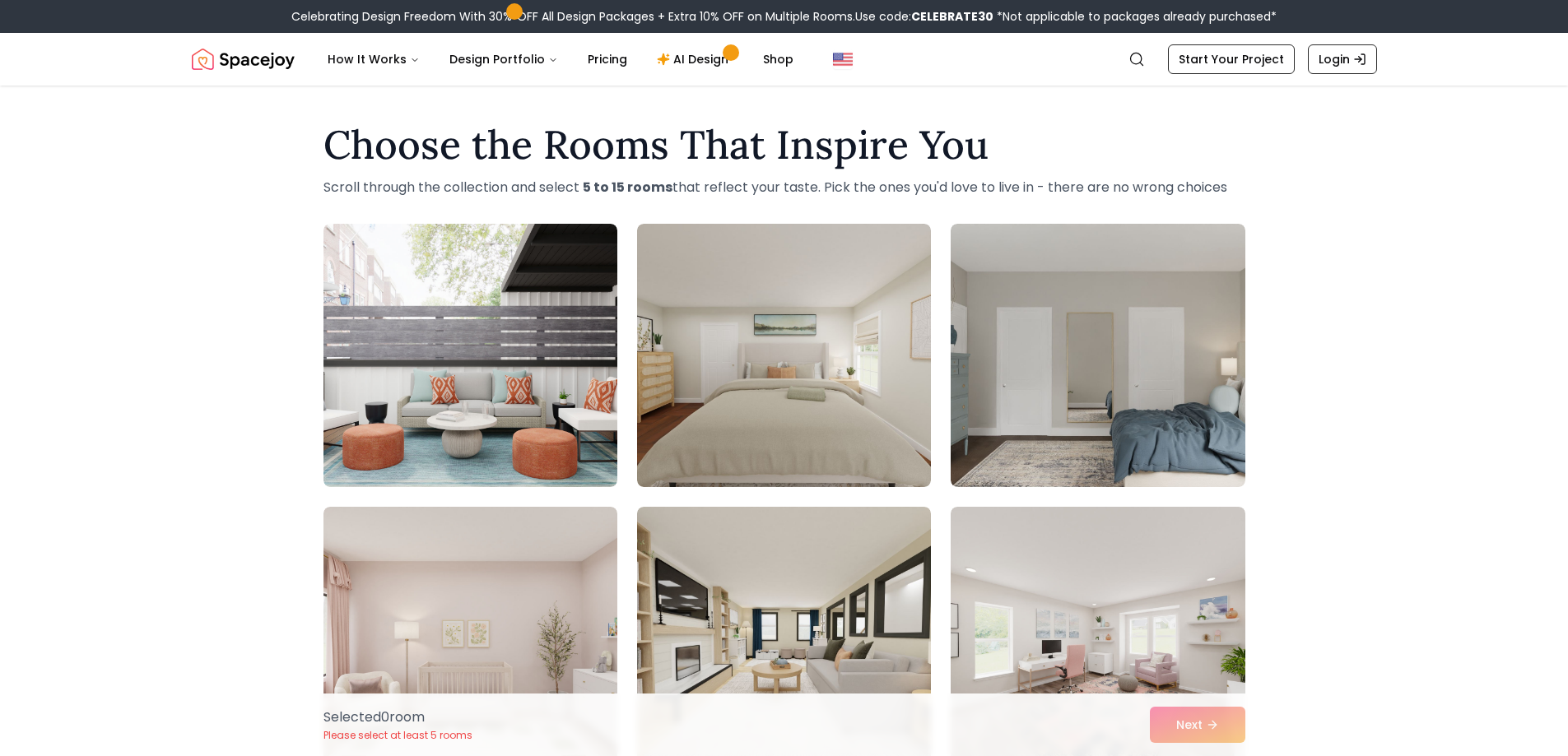
scroll to position [600, 0]
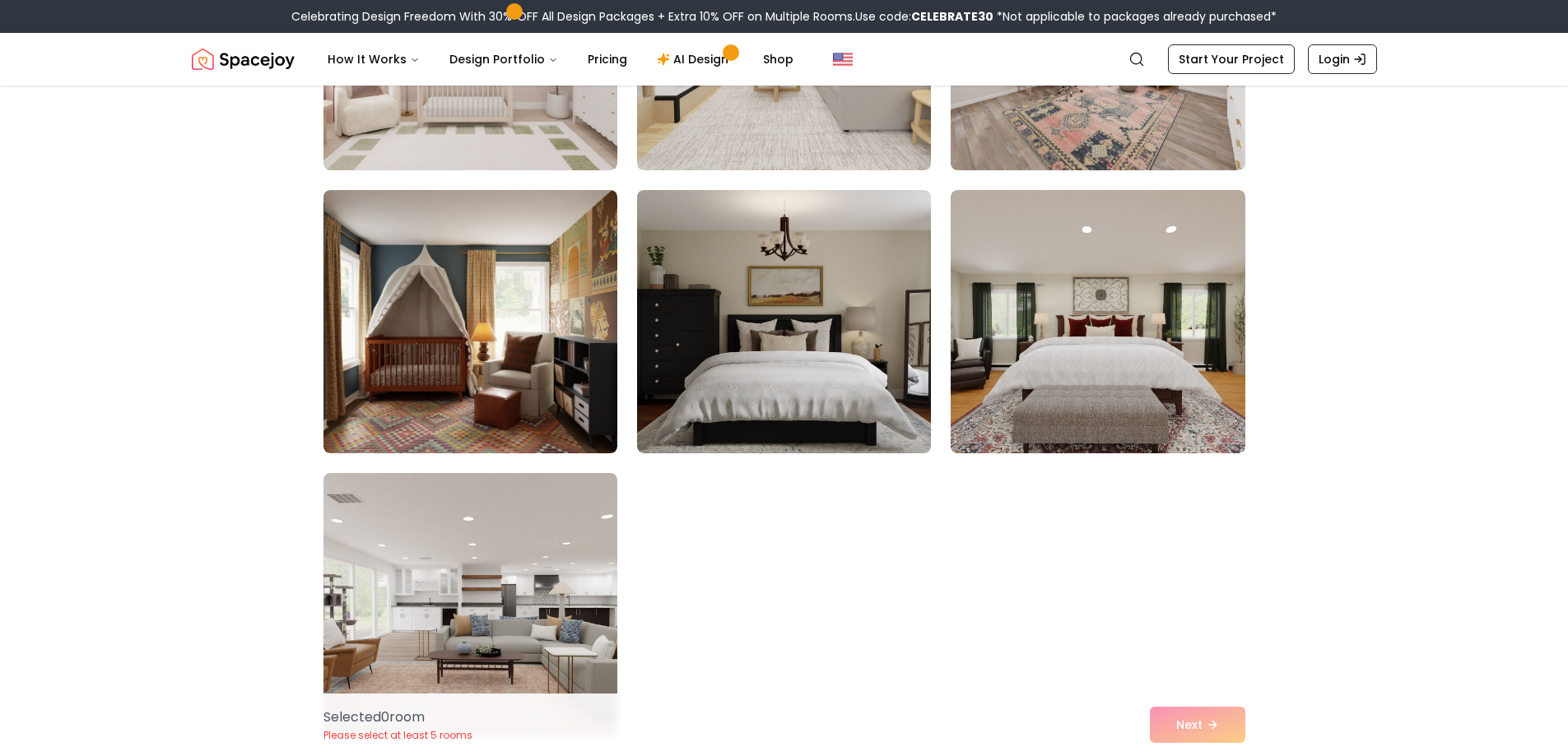
scroll to position [1114, 0]
